Goal: Register for event/course

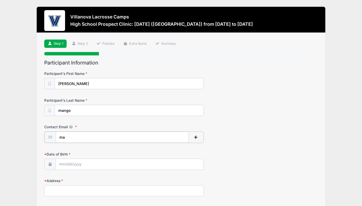
type input "m"
type input "[EMAIL_ADDRESS][DOMAIN_NAME]"
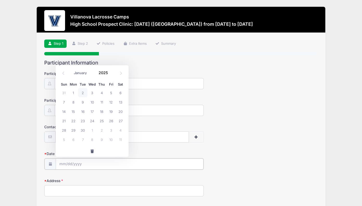
click at [69, 165] on input "Date of Birth" at bounding box center [130, 163] width 148 height 11
click at [102, 74] on input "2025" at bounding box center [104, 73] width 17 height 8
click at [112, 75] on span at bounding box center [111, 75] width 4 height 4
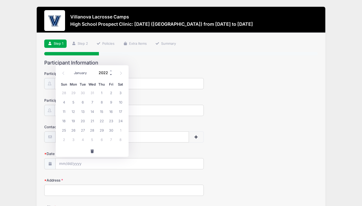
click at [112, 75] on span at bounding box center [111, 75] width 4 height 4
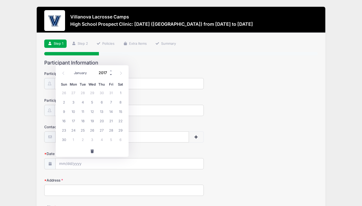
click at [112, 75] on span at bounding box center [111, 75] width 4 height 4
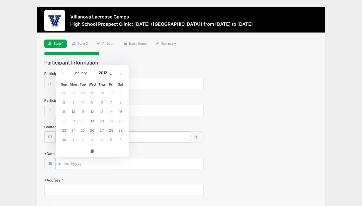
click at [112, 75] on span at bounding box center [111, 75] width 4 height 4
type input "2009"
select select "0"
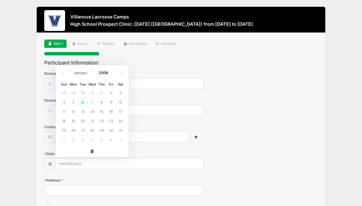
click at [85, 102] on span "6" at bounding box center [82, 101] width 9 height 9
type input "[DATE]"
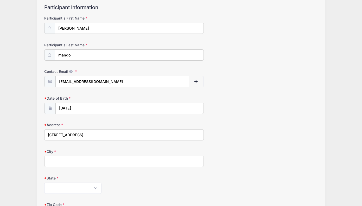
scroll to position [70, 0]
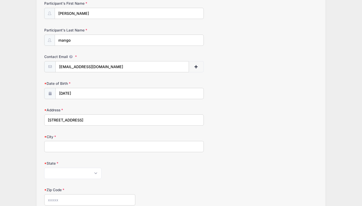
type input "[STREET_ADDRESS]"
type input "winchester"
select select "MA"
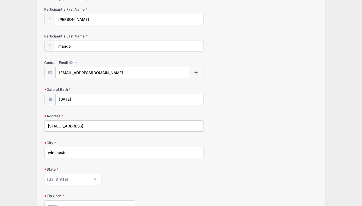
click at [69, 196] on label "Zip Code" at bounding box center [89, 195] width 91 height 5
click at [69, 200] on input "Zip Code" at bounding box center [89, 205] width 91 height 11
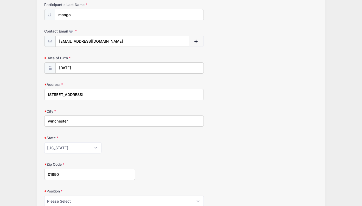
scroll to position [111, 0]
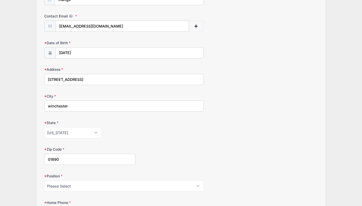
type input "01890"
select select "Middie"
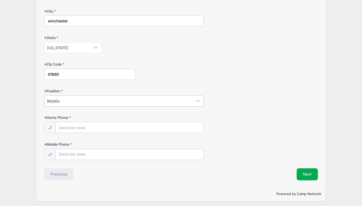
scroll to position [196, 0]
type input "[PHONE_NUMBER]"
click at [304, 173] on button "Next" at bounding box center [306, 175] width 21 height 12
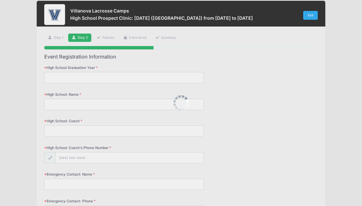
scroll to position [0, 0]
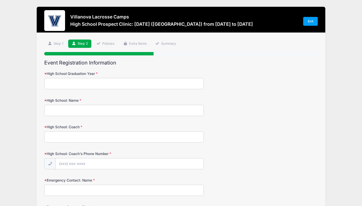
click at [164, 85] on input "High School Graduation Year" at bounding box center [123, 83] width 159 height 11
type input "2027"
type input "[GEOGRAPHIC_DATA]"
click at [120, 133] on input "High School: Coach" at bounding box center [123, 136] width 159 height 11
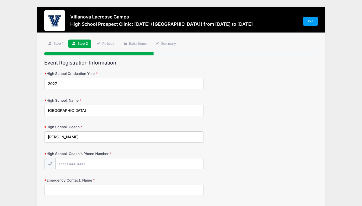
type input "[PERSON_NAME]"
type input "[PHONE_NUMBER]"
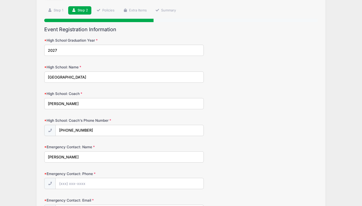
scroll to position [37, 0]
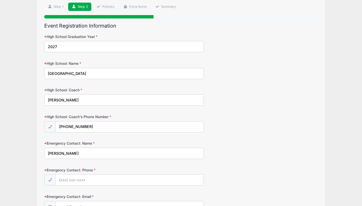
type input "[PERSON_NAME]"
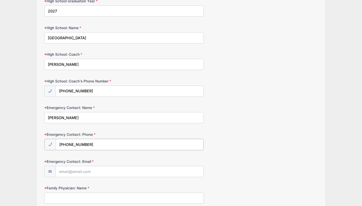
scroll to position [73, 0]
type input "[PHONE_NUMBER]"
type input "h"
type input "a"
type input ","
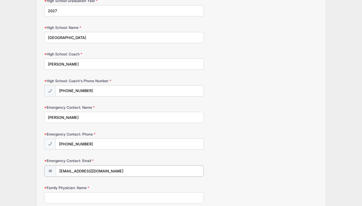
type input "[EMAIL_ADDRESS][DOMAIN_NAME]"
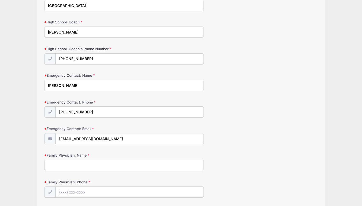
scroll to position [113, 0]
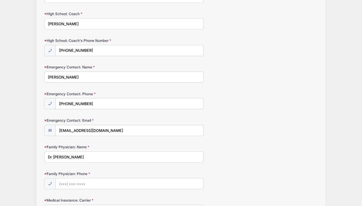
type input "Dr [PERSON_NAME]"
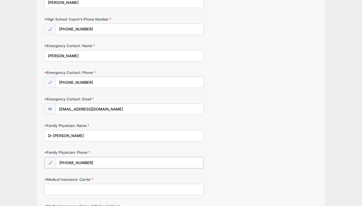
scroll to position [145, 0]
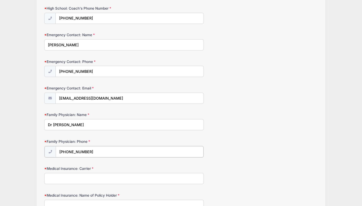
type input "[PHONE_NUMBER]"
click at [81, 178] on input "Medical Insurance: Carrier" at bounding box center [123, 177] width 159 height 11
type input "anthem"
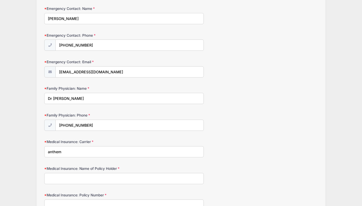
scroll to position [173, 0]
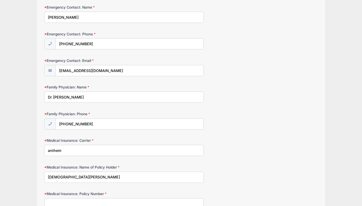
type input "[DEMOGRAPHIC_DATA][PERSON_NAME]"
click at [73, 199] on input "Medical Insurance: Policy Number" at bounding box center [123, 203] width 159 height 11
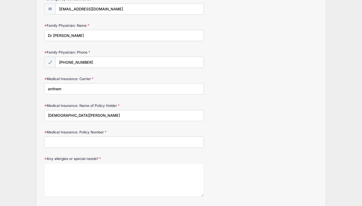
scroll to position [235, 0]
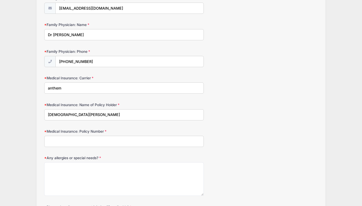
click at [76, 86] on input "anthem" at bounding box center [123, 87] width 159 height 11
drag, startPoint x: 74, startPoint y: 95, endPoint x: 68, endPoint y: 137, distance: 42.3
click at [68, 137] on input "Medical Insurance: Policy Number" at bounding box center [123, 141] width 159 height 11
click at [66, 86] on input "anthem bobs" at bounding box center [123, 87] width 159 height 11
type input "anthem bcbs"
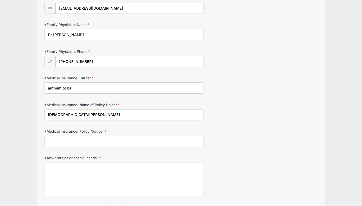
click at [67, 138] on input "Medical Insurance: Policy Number" at bounding box center [123, 141] width 159 height 11
type input "L11825"
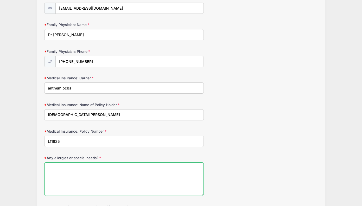
click at [70, 167] on textarea "Any allergies or special needs?" at bounding box center [123, 179] width 159 height 34
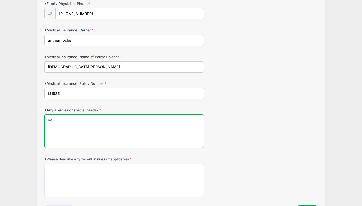
scroll to position [284, 0]
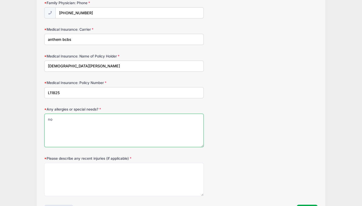
type textarea "no"
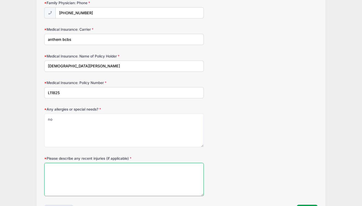
click at [69, 167] on textarea "Please describe any recent injuries (if applicable)" at bounding box center [123, 180] width 159 height 34
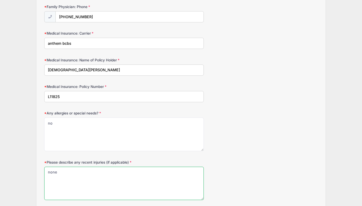
scroll to position [308, 0]
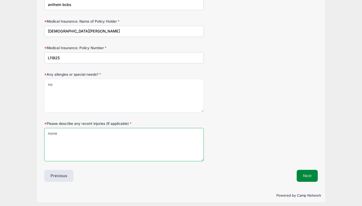
type textarea "none"
click at [301, 170] on button "Next" at bounding box center [306, 176] width 21 height 12
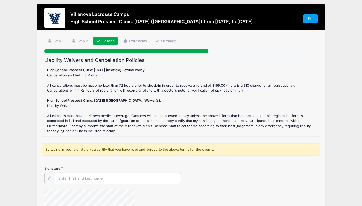
scroll to position [0, 0]
